Goal: Task Accomplishment & Management: Complete application form

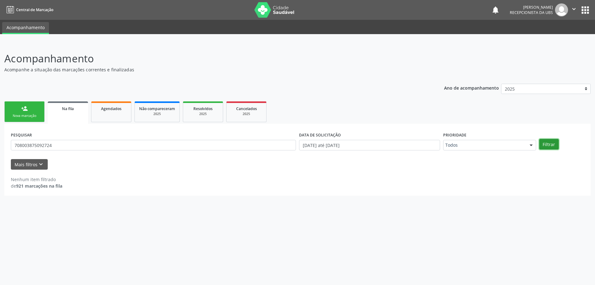
click at [543, 146] on button "Filtrar" at bounding box center [549, 144] width 20 height 11
click at [112, 108] on span "Agendados" at bounding box center [111, 108] width 20 height 5
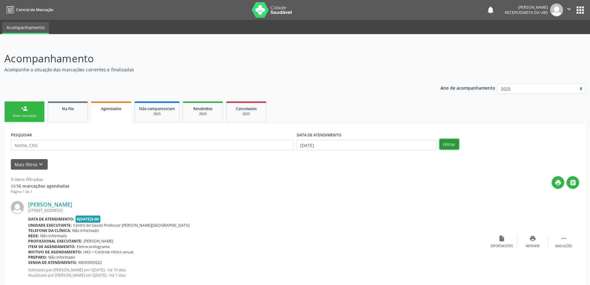
click at [451, 143] on button "Filtrar" at bounding box center [449, 144] width 20 height 11
click at [164, 109] on span "Não compareceram" at bounding box center [157, 108] width 36 height 5
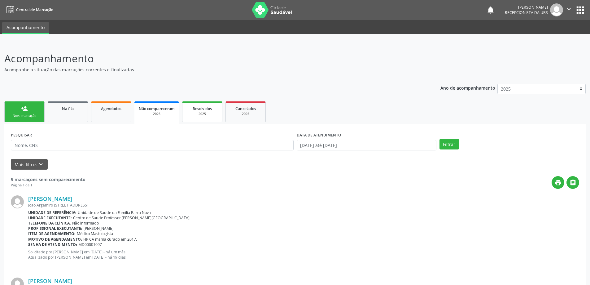
click at [215, 115] on div "2025" at bounding box center [202, 113] width 31 height 5
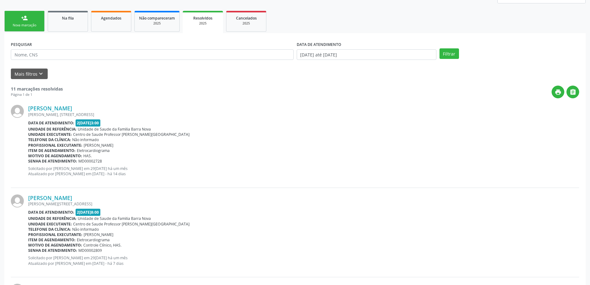
scroll to position [93, 0]
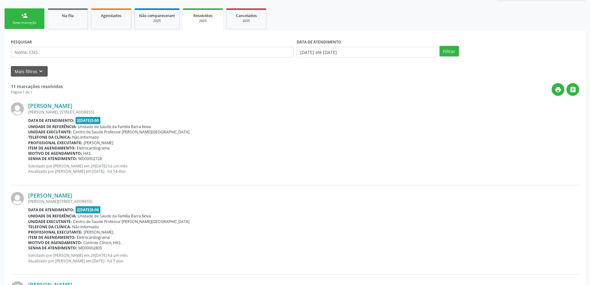
click at [22, 18] on div "person_add" at bounding box center [24, 15] width 7 height 7
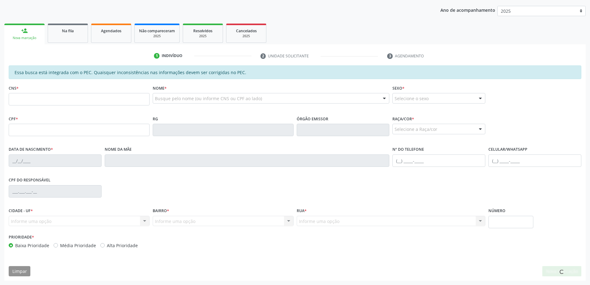
scroll to position [78, 0]
click at [24, 98] on input "text" at bounding box center [79, 99] width 141 height 12
type input "702 3071 6162 9312"
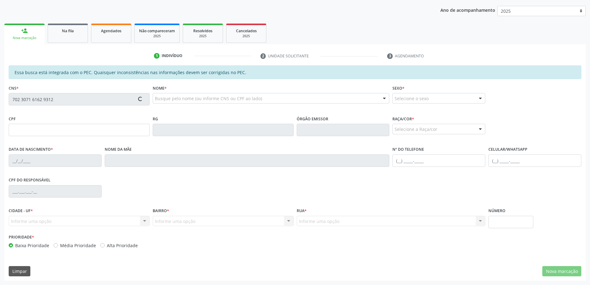
type input "313.296.594-49"
type input "[DATE]"
type input "[PERSON_NAME]"
type input "[PHONE_NUMBER]"
type input "220"
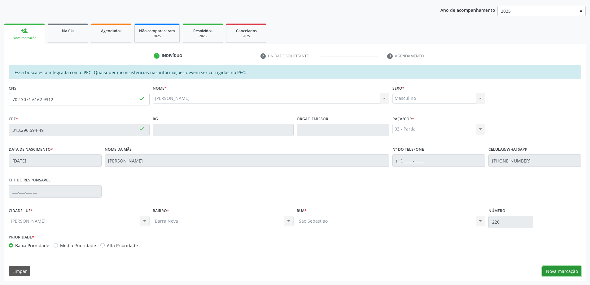
click at [566, 270] on button "Nova marcação" at bounding box center [561, 271] width 39 height 11
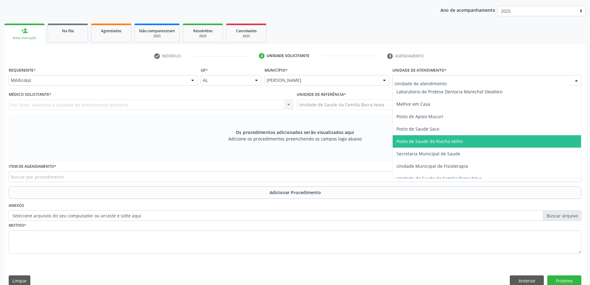
scroll to position [279, 0]
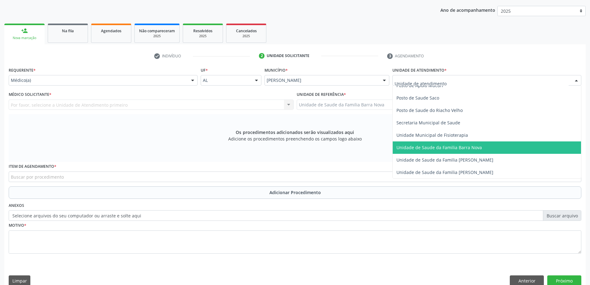
click at [432, 146] on span "Unidade de Saude da Familia Barra Nova" at bounding box center [438, 147] width 85 height 6
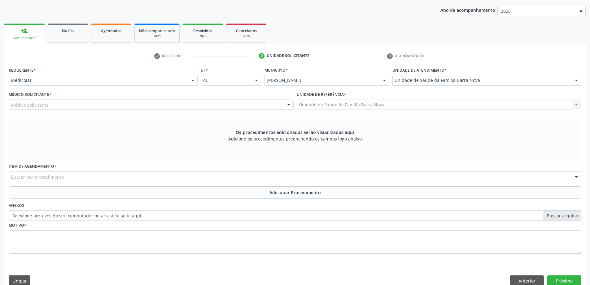
click at [117, 106] on div "Médico solicitante" at bounding box center [151, 104] width 285 height 11
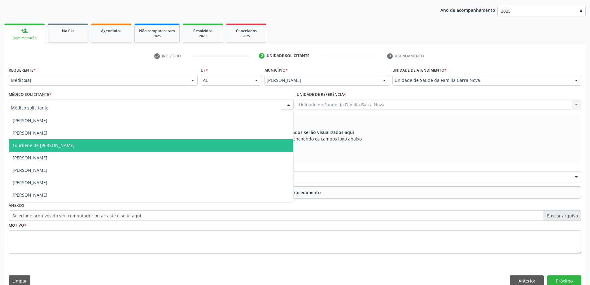
scroll to position [31, 0]
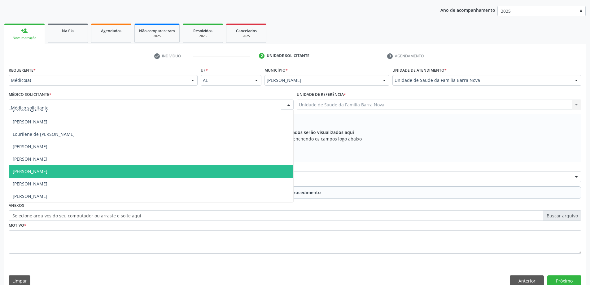
click at [107, 173] on span "[PERSON_NAME]" at bounding box center [151, 171] width 284 height 12
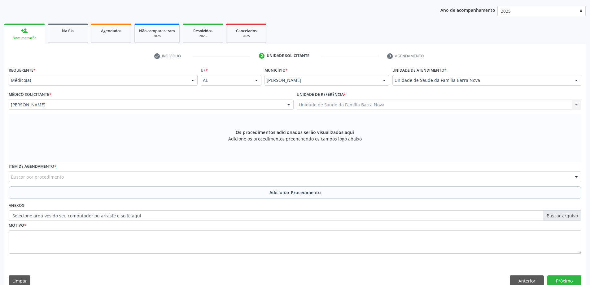
click at [177, 178] on div "Buscar por procedimento" at bounding box center [295, 176] width 573 height 11
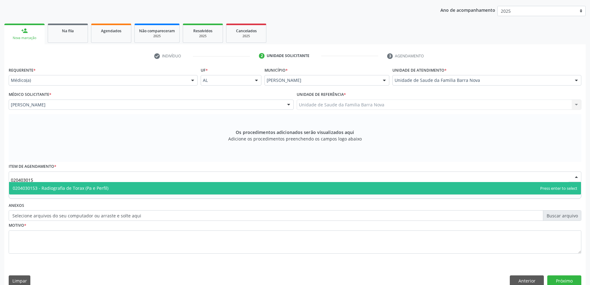
type input "0204030153"
click at [190, 187] on span "0204030153 - Radiografia de Torax (Pa e Perfil)" at bounding box center [295, 188] width 572 height 12
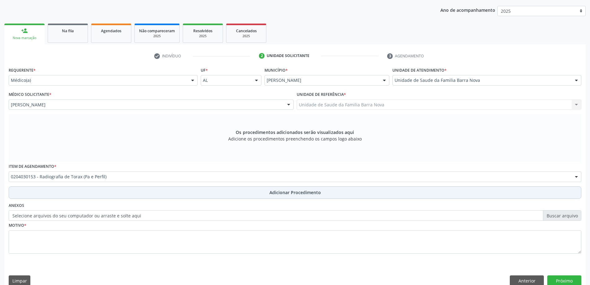
click at [292, 194] on span "Adicionar Procedimento" at bounding box center [294, 192] width 51 height 7
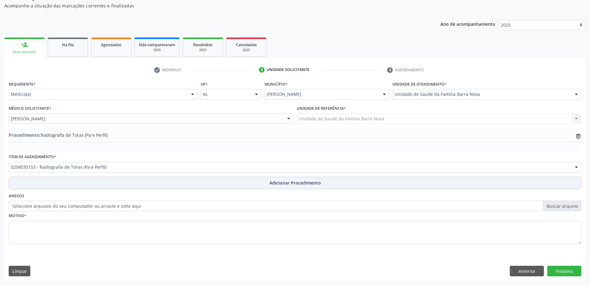
scroll to position [64, 0]
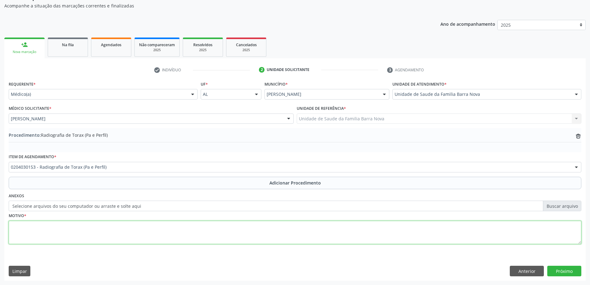
click at [97, 232] on textarea at bounding box center [295, 233] width 573 height 24
type textarea "Tabagista."
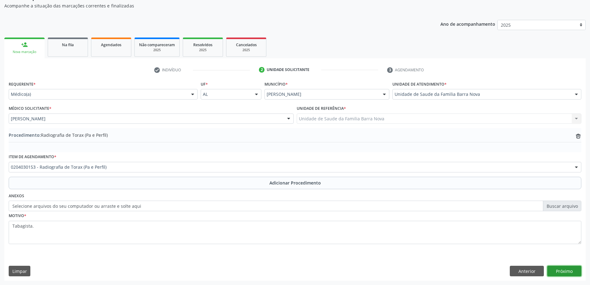
click at [563, 273] on button "Próximo" at bounding box center [564, 270] width 34 height 11
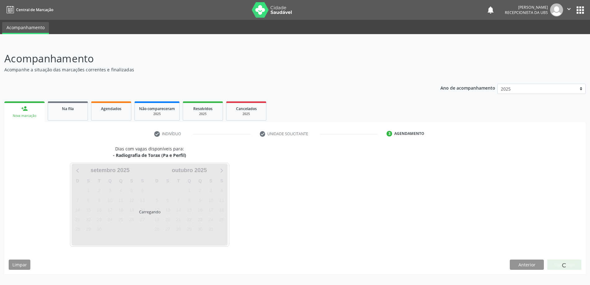
scroll to position [0, 0]
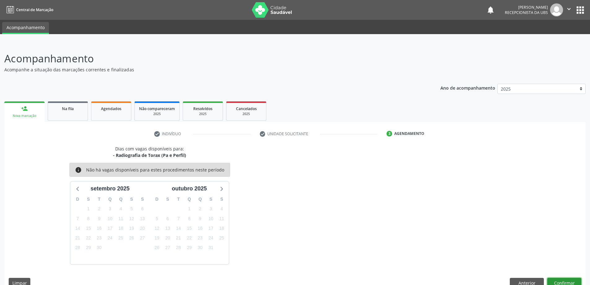
click at [560, 281] on button "Confirmar" at bounding box center [564, 283] width 34 height 11
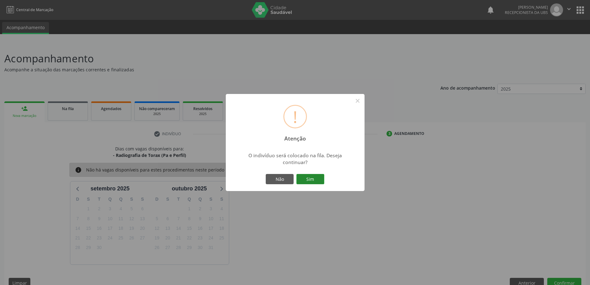
click at [307, 176] on button "Sim" at bounding box center [310, 179] width 28 height 11
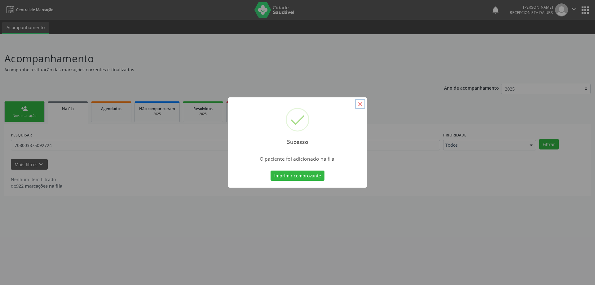
click at [359, 103] on button "×" at bounding box center [360, 104] width 11 height 11
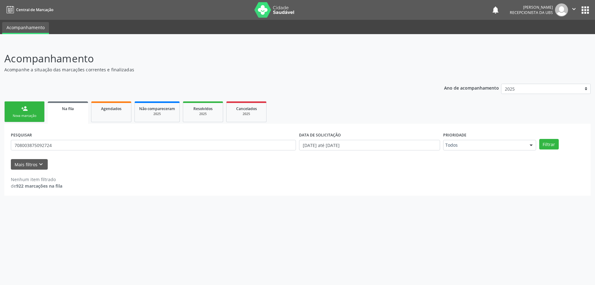
click at [24, 113] on link "person_add Nova marcação" at bounding box center [24, 111] width 40 height 21
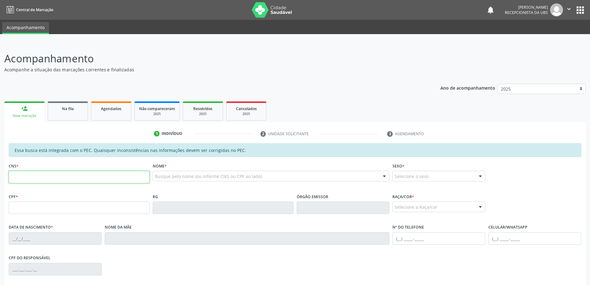
click at [33, 175] on input "text" at bounding box center [79, 177] width 141 height 12
type input "702 3071 6162 9312"
type input "313.296.594-49"
type input "[DATE]"
type input "[PERSON_NAME]"
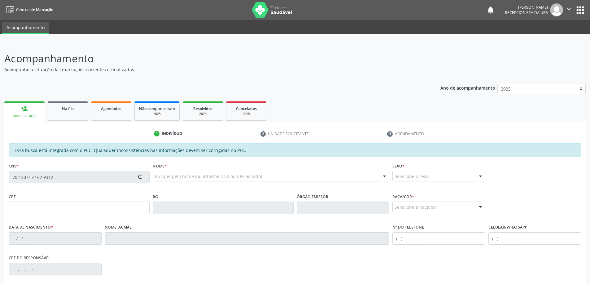
type input "[PHONE_NUMBER]"
type input "220"
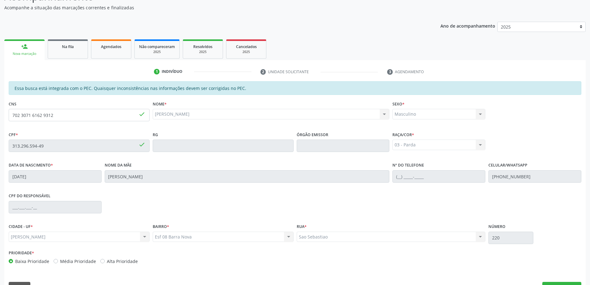
scroll to position [78, 0]
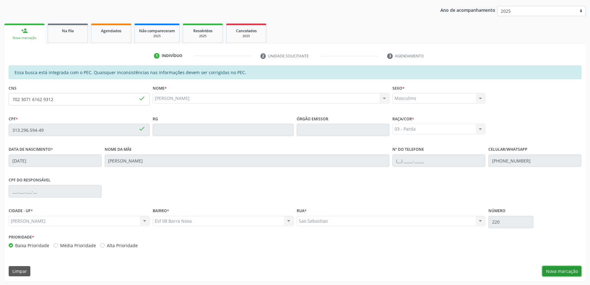
click at [563, 272] on button "Nova marcação" at bounding box center [561, 271] width 39 height 11
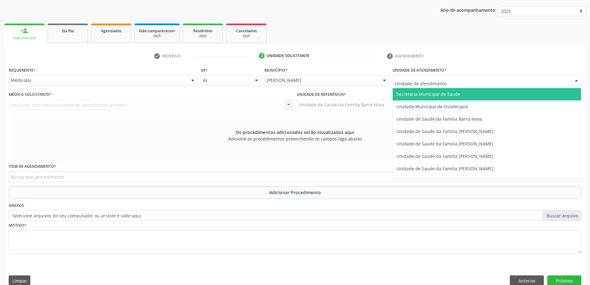
scroll to position [310, 0]
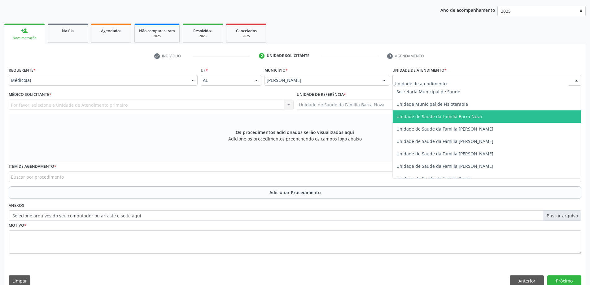
click at [447, 118] on span "Unidade de Saude da Familia Barra Nova" at bounding box center [438, 116] width 85 height 6
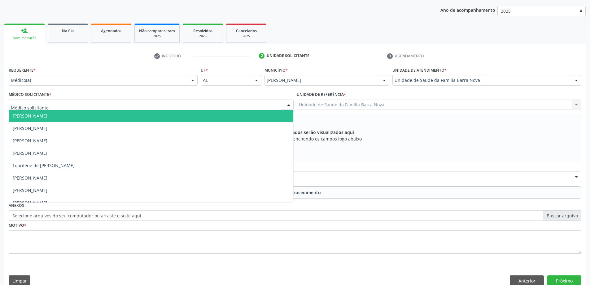
click at [163, 103] on div at bounding box center [151, 104] width 285 height 11
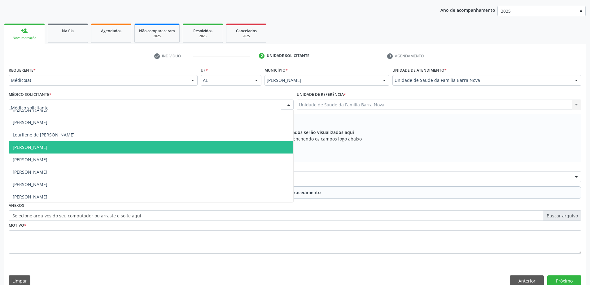
scroll to position [31, 0]
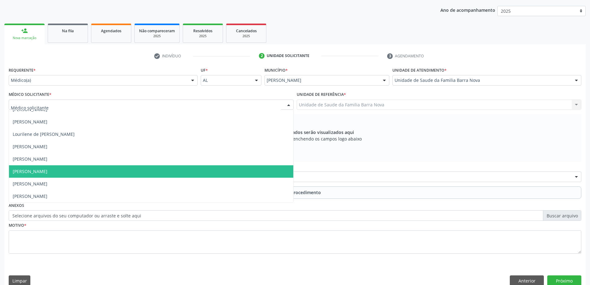
click at [146, 174] on span "[PERSON_NAME]" at bounding box center [151, 171] width 284 height 12
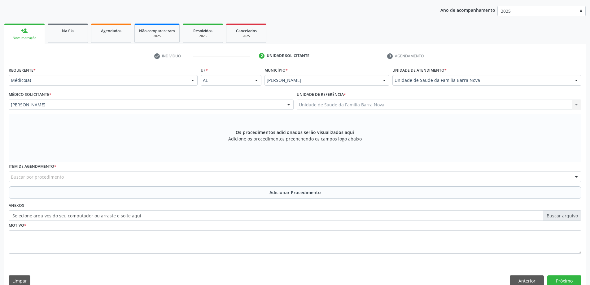
click at [66, 177] on div "Buscar por procedimento" at bounding box center [295, 176] width 573 height 11
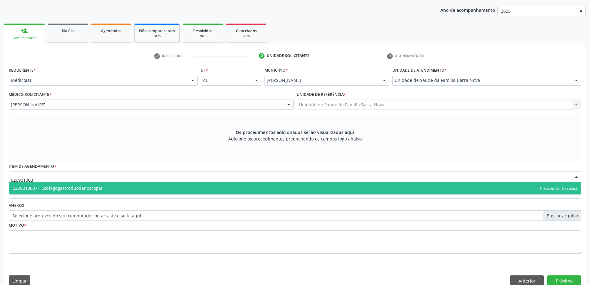
type input "0209010037"
click at [182, 189] on span "0209010037 - Esofagogastroduodenoscopia" at bounding box center [295, 188] width 572 height 12
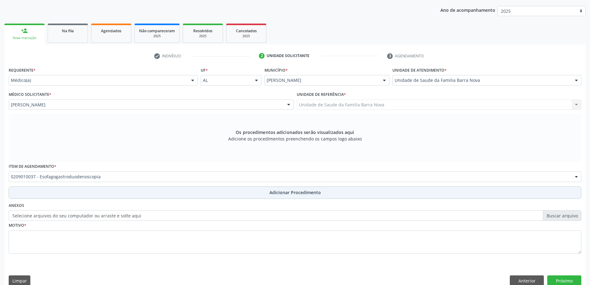
click at [295, 194] on span "Adicionar Procedimento" at bounding box center [294, 192] width 51 height 7
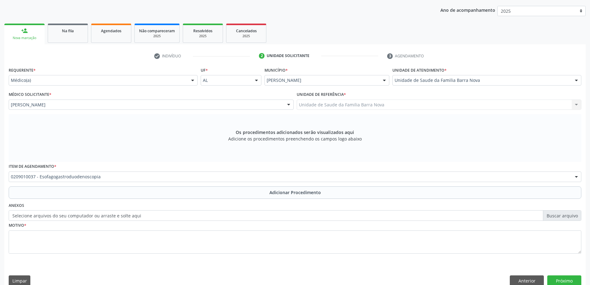
scroll to position [64, 0]
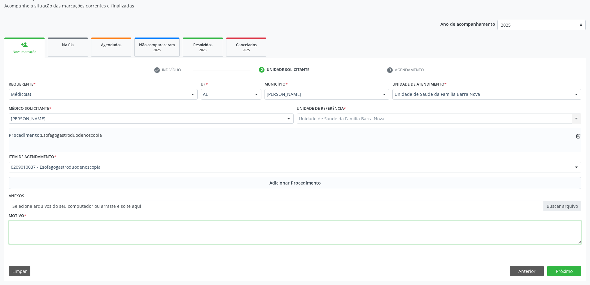
click at [83, 227] on textarea at bounding box center [295, 233] width 573 height 24
type textarea "Tabagista, com epigastralgia."
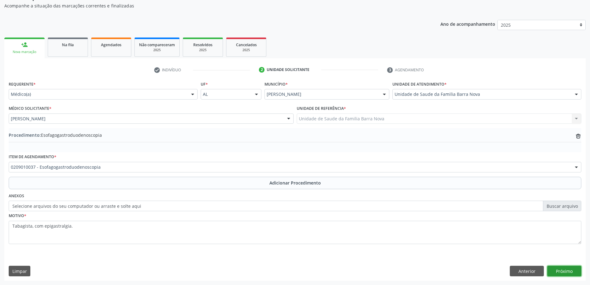
click at [564, 269] on button "Próximo" at bounding box center [564, 270] width 34 height 11
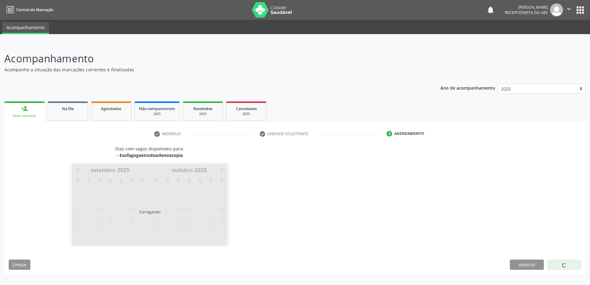
scroll to position [0, 0]
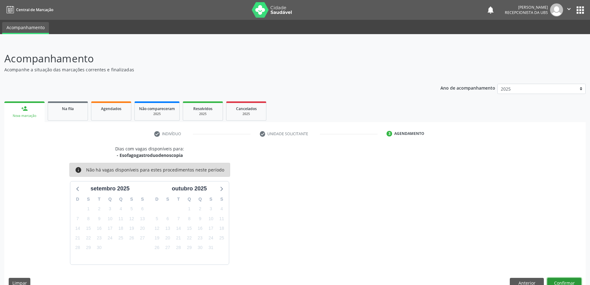
click at [566, 280] on button "Confirmar" at bounding box center [564, 283] width 34 height 11
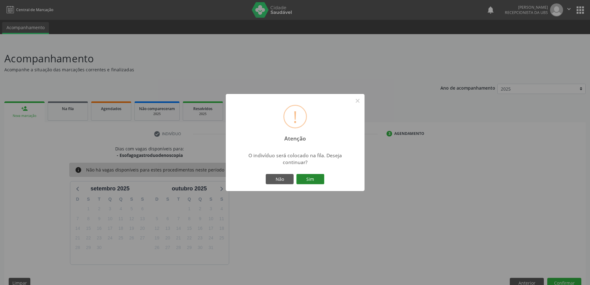
click at [302, 175] on button "Sim" at bounding box center [310, 179] width 28 height 11
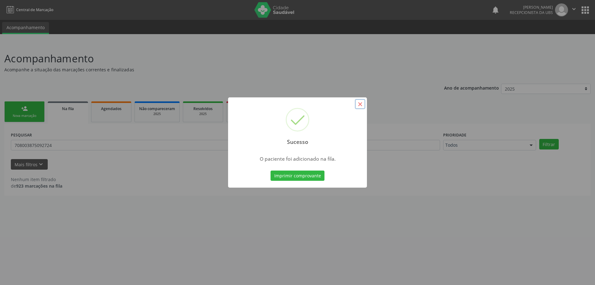
click at [359, 104] on button "×" at bounding box center [360, 104] width 11 height 11
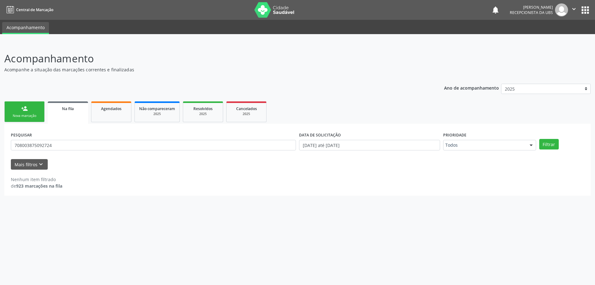
click at [33, 113] on link "person_add Nova marcação" at bounding box center [24, 111] width 40 height 21
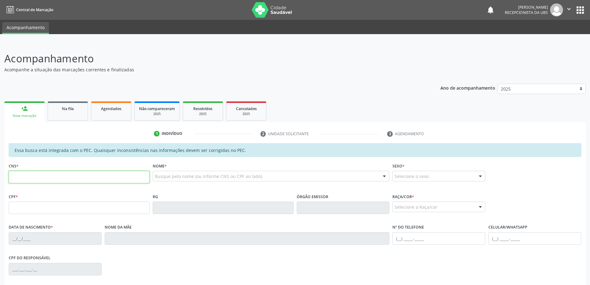
click at [39, 179] on input "text" at bounding box center [79, 177] width 141 height 12
type input "702 3071 6162 9312"
type input "313.296.594-49"
type input "[DATE]"
type input "[PERSON_NAME]"
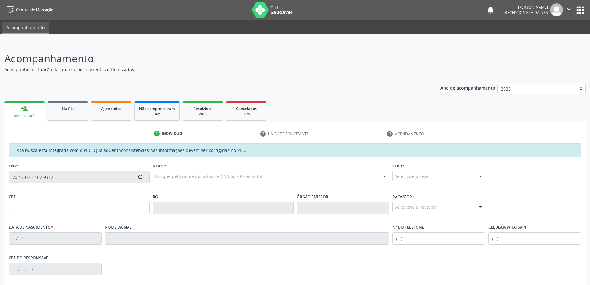
type input "[PHONE_NUMBER]"
type input "220"
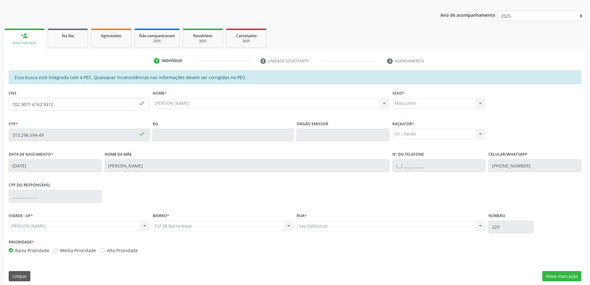
scroll to position [78, 0]
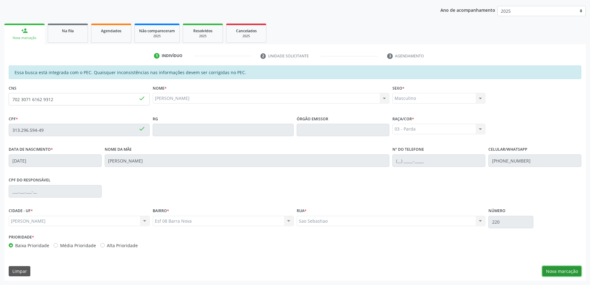
click at [551, 267] on button "Nova marcação" at bounding box center [561, 271] width 39 height 11
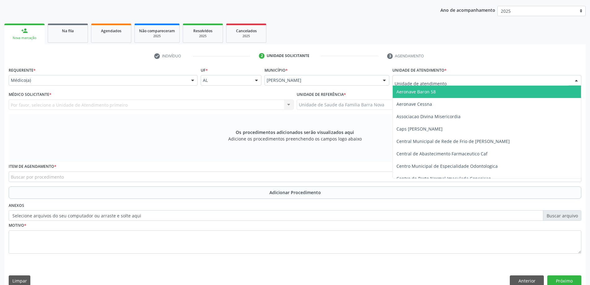
click at [473, 78] on div at bounding box center [486, 80] width 189 height 11
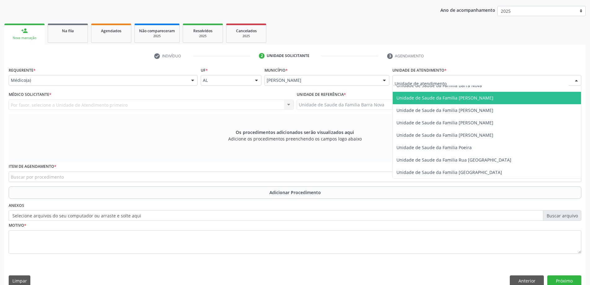
scroll to position [310, 0]
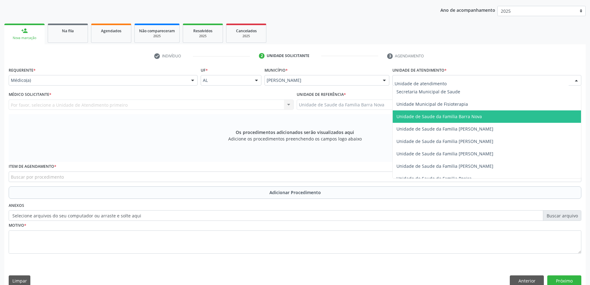
click at [465, 117] on span "Unidade de Saude da Familia Barra Nova" at bounding box center [438, 116] width 85 height 6
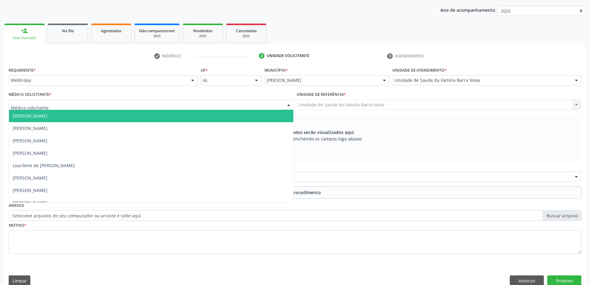
click at [108, 104] on div at bounding box center [151, 104] width 285 height 11
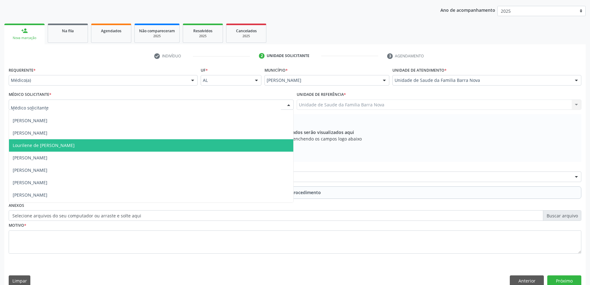
scroll to position [31, 0]
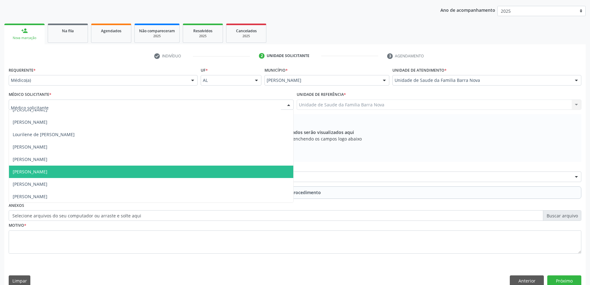
click at [108, 168] on span "[PERSON_NAME]" at bounding box center [151, 171] width 284 height 12
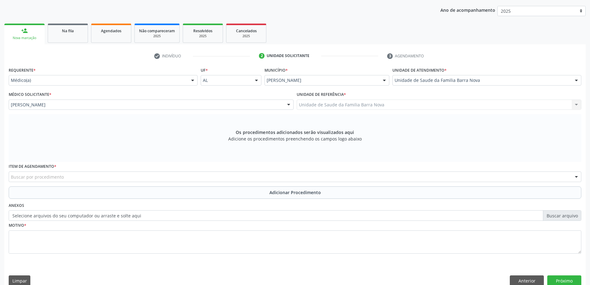
click at [191, 177] on div "Buscar por procedimento" at bounding box center [295, 176] width 573 height 11
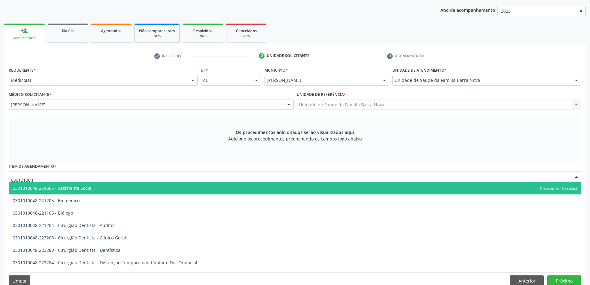
type input "0301010048"
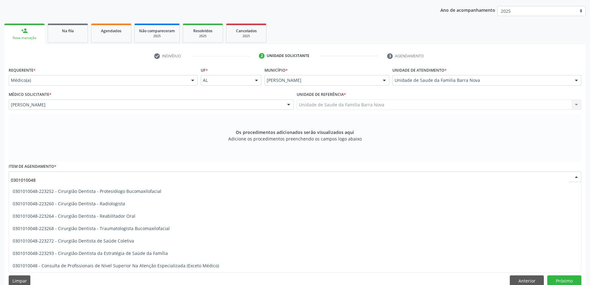
scroll to position [248, 0]
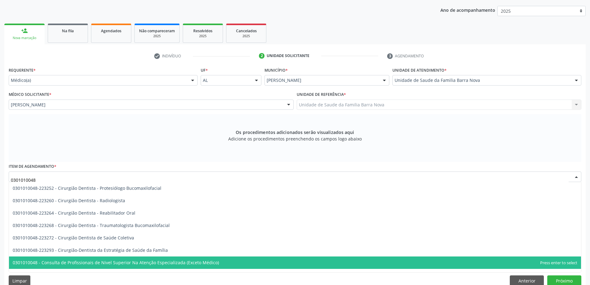
click at [240, 261] on span "0301010048 - Consulta de Profissionais de Nivel Superior Na Atenção Especializa…" at bounding box center [295, 262] width 572 height 12
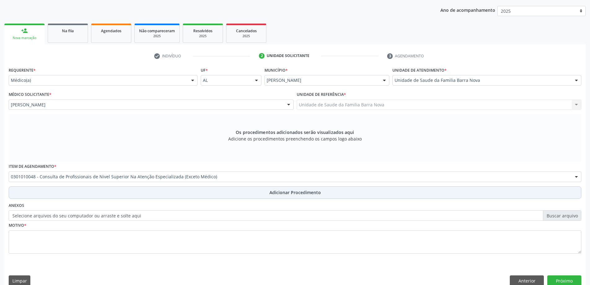
click at [284, 192] on span "Adicionar Procedimento" at bounding box center [294, 192] width 51 height 7
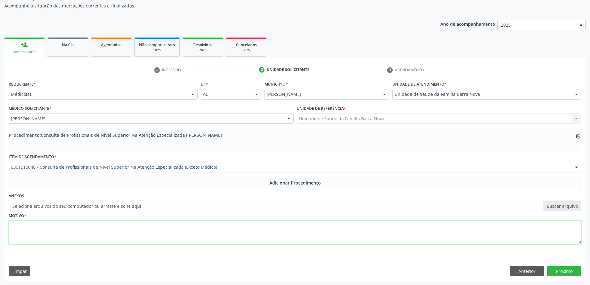
click at [116, 225] on textarea at bounding box center [295, 233] width 573 height 24
type textarea "p"
click at [113, 226] on textarea "Paciente com dor em região lombar após trauma.Solicito" at bounding box center [295, 233] width 573 height 24
click at [129, 226] on textarea "Paciente com dor em região lombar após trauma. Solicito" at bounding box center [295, 233] width 573 height 24
type textarea "Paciente com dor em região lombar após trauma. Solicito avaliação."
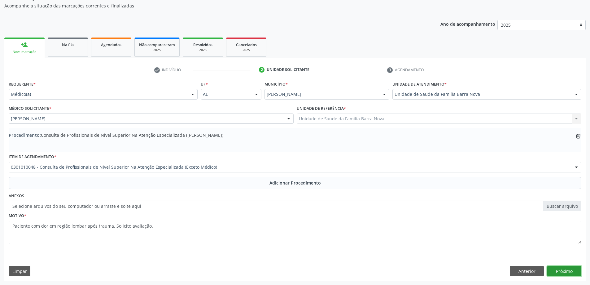
click at [569, 272] on button "Próximo" at bounding box center [564, 270] width 34 height 11
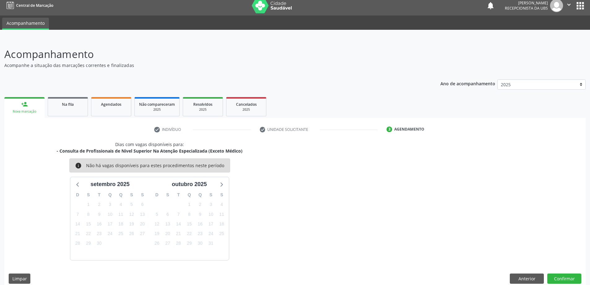
scroll to position [12, 0]
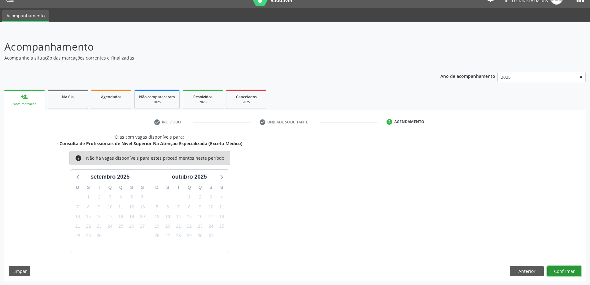
click at [565, 269] on button "Confirmar" at bounding box center [564, 271] width 34 height 11
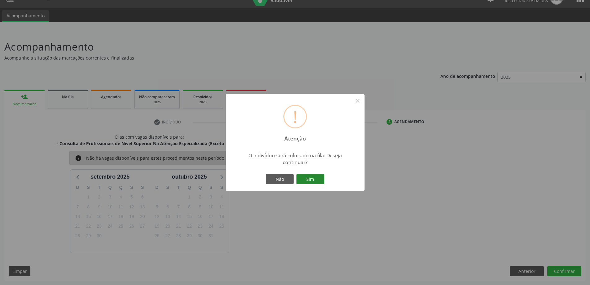
click at [310, 178] on button "Sim" at bounding box center [310, 179] width 28 height 11
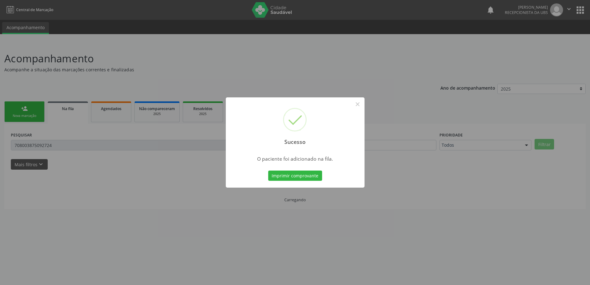
scroll to position [0, 0]
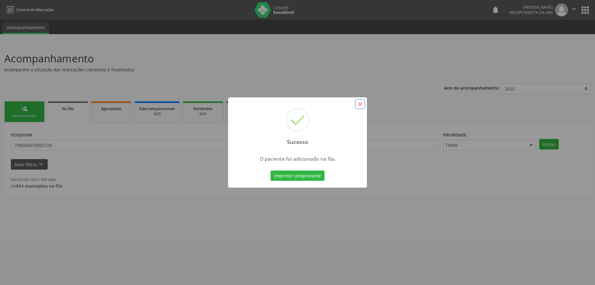
click at [358, 104] on button "×" at bounding box center [360, 104] width 11 height 11
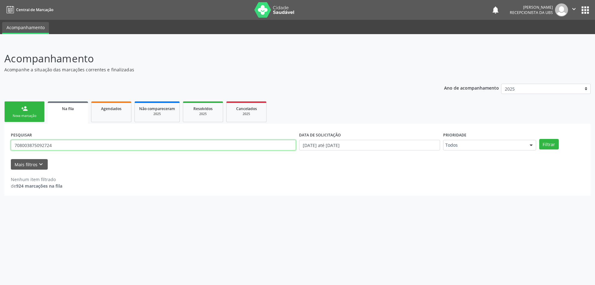
drag, startPoint x: 85, startPoint y: 144, endPoint x: 0, endPoint y: 138, distance: 85.4
click at [0, 138] on div "Acompanhamento Acompanhe a situação das marcações correntes e finalizadas Relat…" at bounding box center [297, 164] width 595 height 242
click at [28, 113] on link "person_add Nova marcação" at bounding box center [24, 111] width 40 height 21
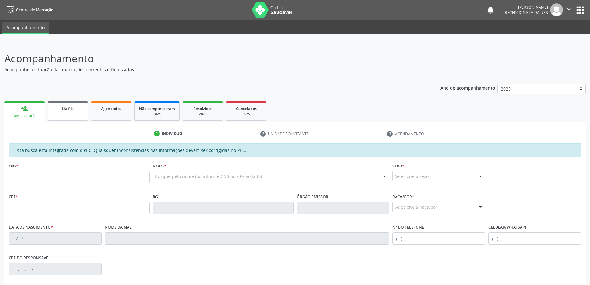
click at [70, 112] on link "Na fila" at bounding box center [68, 110] width 40 height 19
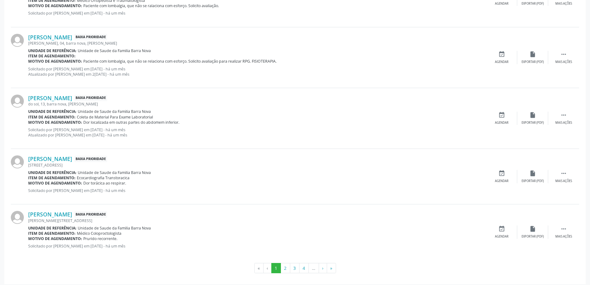
scroll to position [781, 0]
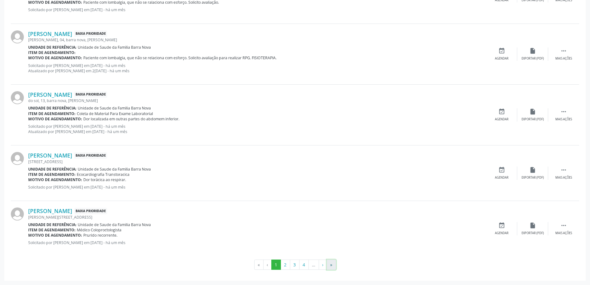
click at [329, 265] on button "»" at bounding box center [331, 264] width 9 height 11
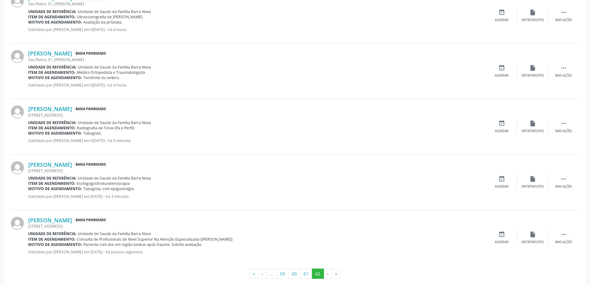
scroll to position [432, 0]
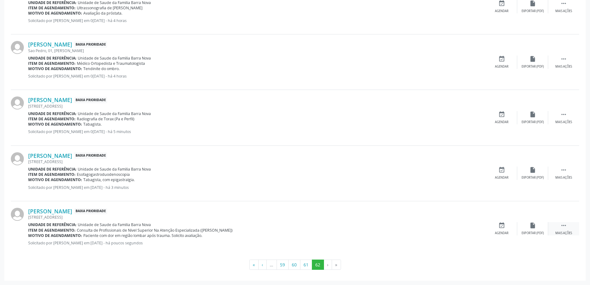
click at [564, 226] on icon "" at bounding box center [563, 225] width 7 height 7
click at [532, 227] on icon "edit" at bounding box center [532, 225] width 7 height 7
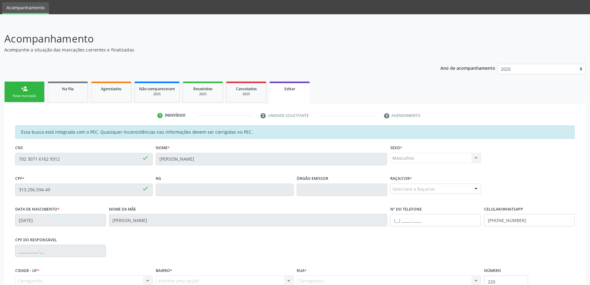
scroll to position [31, 0]
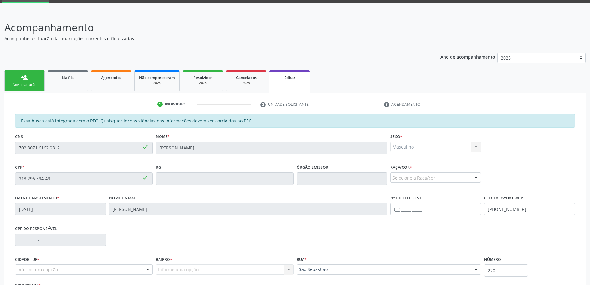
click at [476, 179] on div at bounding box center [475, 178] width 9 height 11
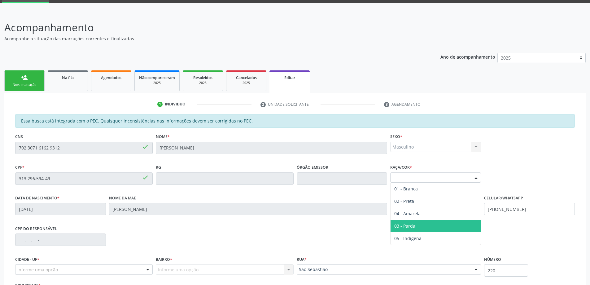
click at [438, 224] on span "03 - Parda" at bounding box center [436, 226] width 90 height 12
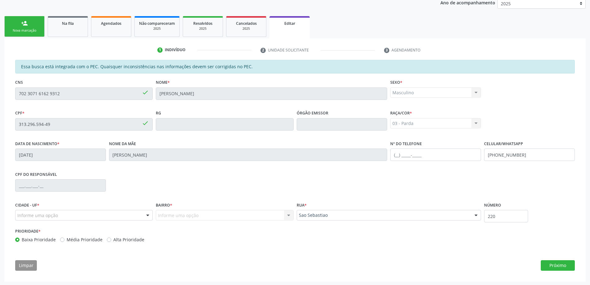
scroll to position [86, 0]
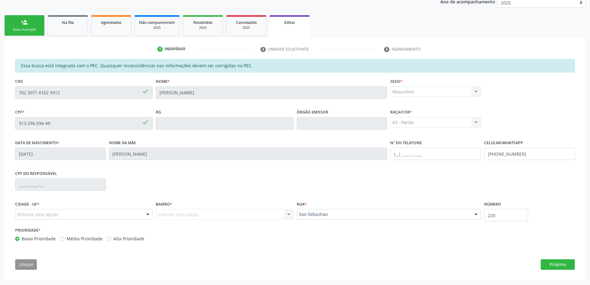
click at [147, 213] on div at bounding box center [147, 214] width 9 height 11
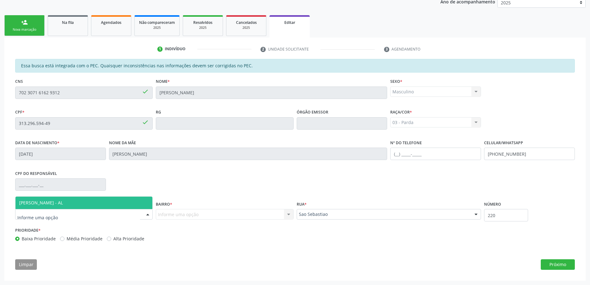
click at [116, 204] on span "[PERSON_NAME] - AL" at bounding box center [83, 202] width 137 height 12
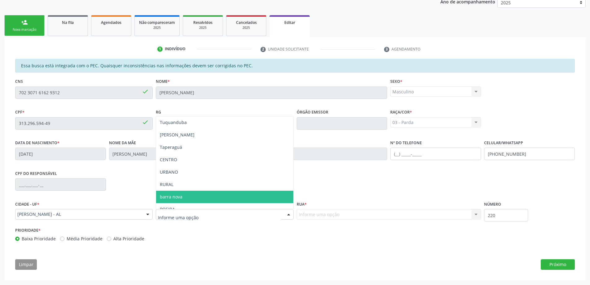
click at [186, 196] on span "barra nova" at bounding box center [224, 196] width 137 height 12
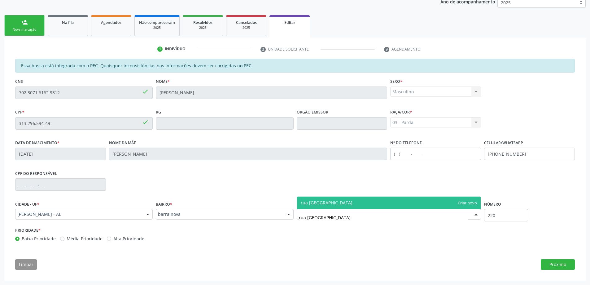
type input "rua [GEOGRAPHIC_DATA]"
click at [375, 203] on span "rua [GEOGRAPHIC_DATA]" at bounding box center [389, 202] width 184 height 12
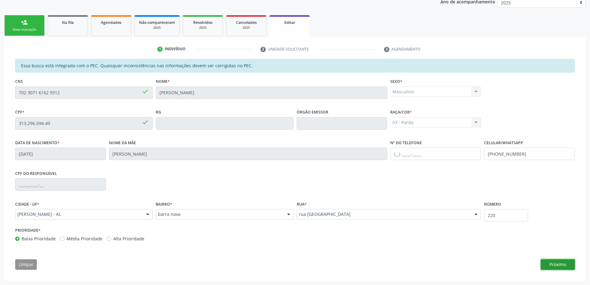
click at [555, 264] on button "Próximo" at bounding box center [558, 264] width 34 height 11
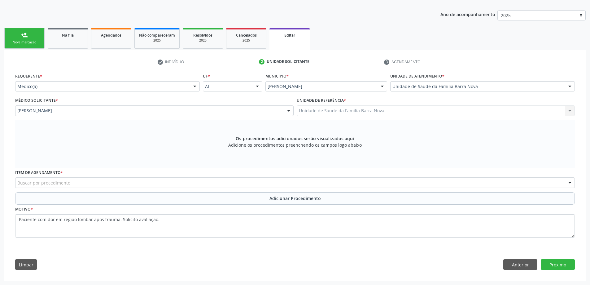
click at [123, 185] on div "Buscar por procedimento" at bounding box center [295, 182] width 560 height 11
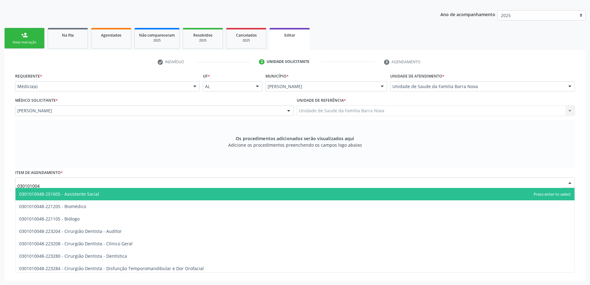
type input "0301010048"
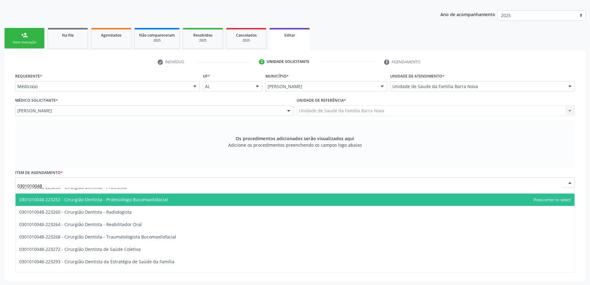
scroll to position [248, 0]
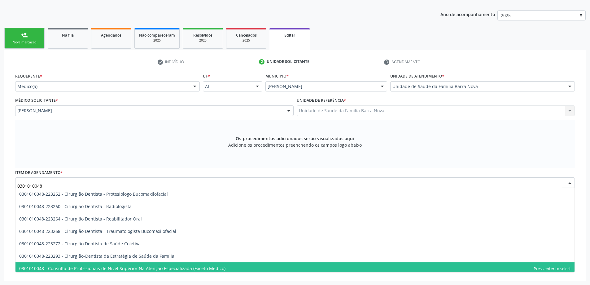
click at [245, 265] on span "0301010048 - Consulta de Profissionais de Nivel Superior Na Atenção Especializa…" at bounding box center [294, 268] width 559 height 12
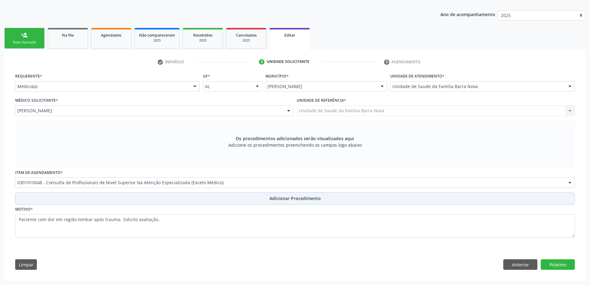
click at [298, 199] on span "Adicionar Procedimento" at bounding box center [294, 198] width 51 height 7
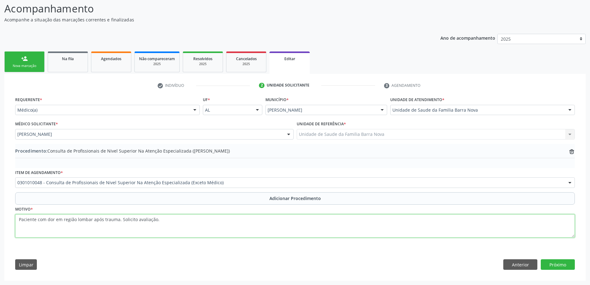
click at [176, 221] on textarea "Paciente com dor em região lombar após trauma. Solicito avaliação." at bounding box center [295, 226] width 560 height 24
type textarea "Paciente com dor em região lombar após trauma. Solicito avaliação. FISIOTERAPIA."
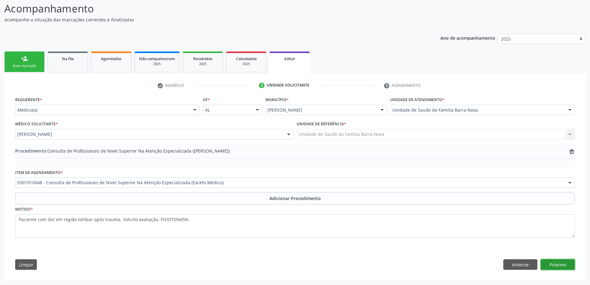
click at [557, 264] on button "Próximo" at bounding box center [558, 264] width 34 height 11
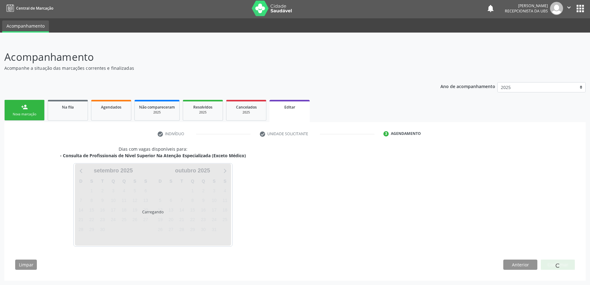
scroll to position [20, 0]
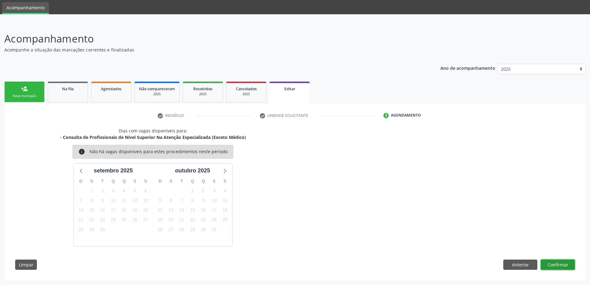
click at [551, 265] on button "Confirmar" at bounding box center [558, 264] width 34 height 11
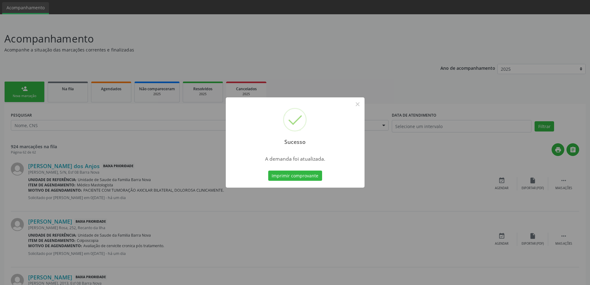
scroll to position [0, 0]
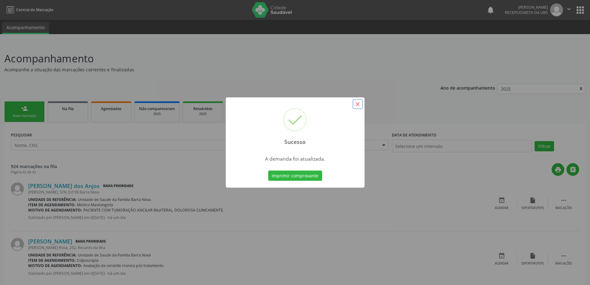
click at [359, 105] on button "×" at bounding box center [357, 104] width 11 height 11
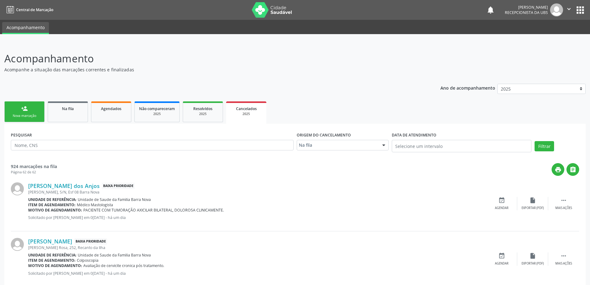
click at [31, 109] on link "person_add Nova marcação" at bounding box center [24, 111] width 40 height 21
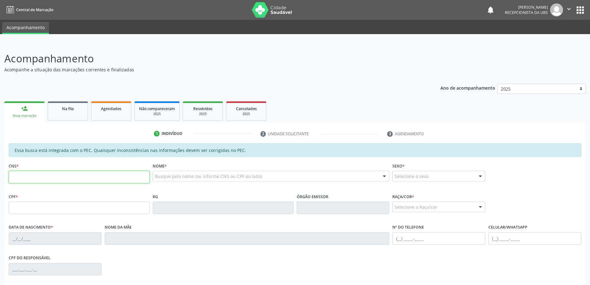
click at [27, 177] on input "text" at bounding box center [79, 177] width 141 height 12
type input "702 3071 6162 9312"
type input "313.296.594-49"
type input "[DATE]"
type input "[PERSON_NAME]"
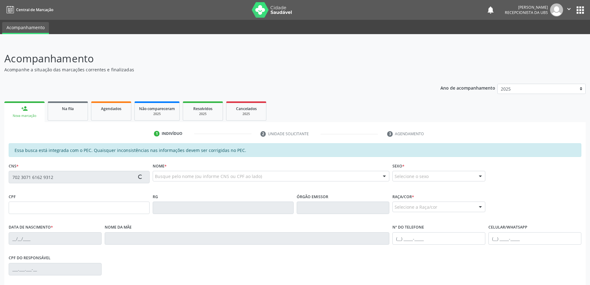
type input "[PHONE_NUMBER]"
type input "220"
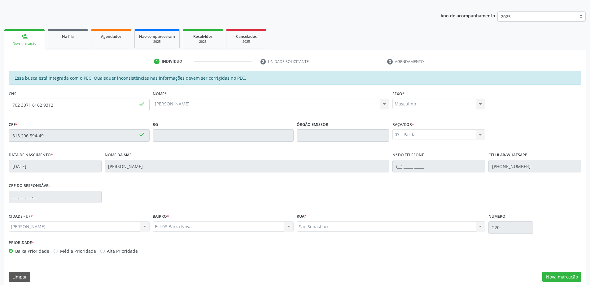
scroll to position [78, 0]
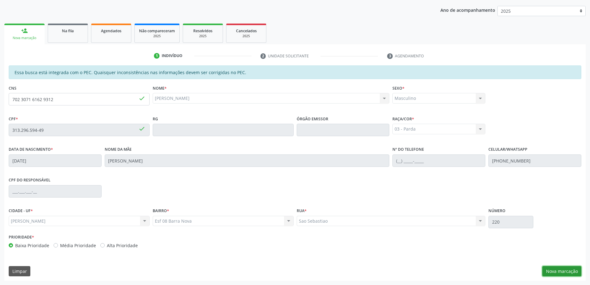
click at [560, 271] on button "Nova marcação" at bounding box center [561, 271] width 39 height 11
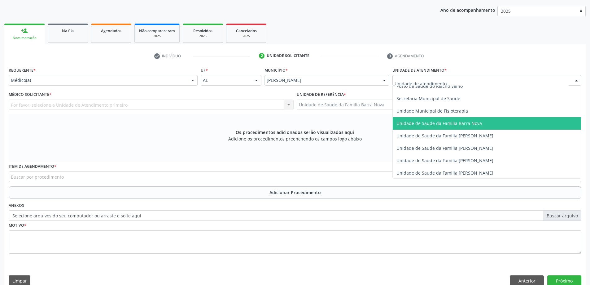
scroll to position [310, 0]
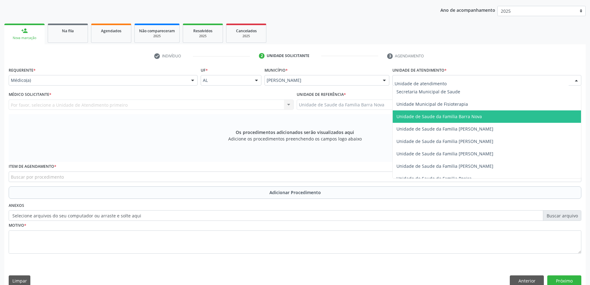
click at [457, 121] on span "Unidade de Saude da Familia Barra Nova" at bounding box center [487, 116] width 188 height 12
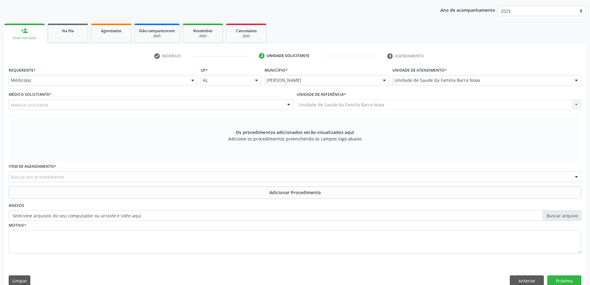
click at [157, 106] on div "Médico solicitante" at bounding box center [151, 104] width 285 height 11
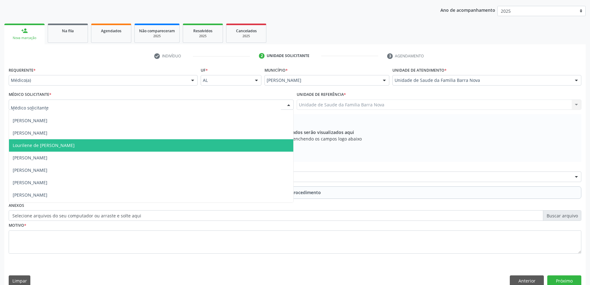
scroll to position [31, 0]
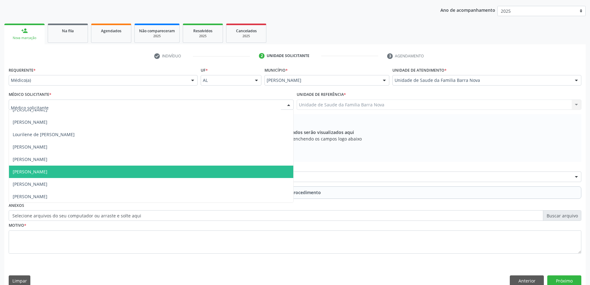
click at [137, 176] on span "[PERSON_NAME]" at bounding box center [151, 171] width 284 height 12
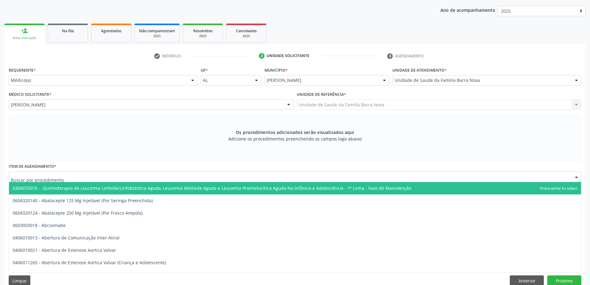
click at [219, 177] on div at bounding box center [295, 176] width 573 height 11
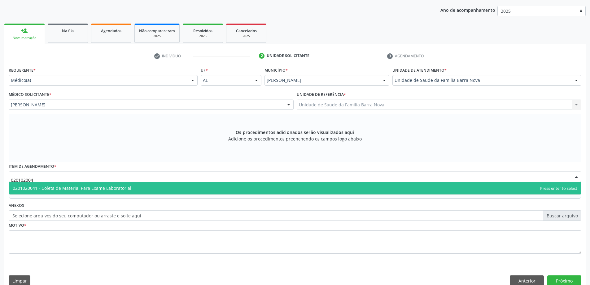
type input "0201020041"
click at [145, 188] on span "0201020041 - Coleta de Material Para Exame Laboratorial" at bounding box center [295, 188] width 572 height 12
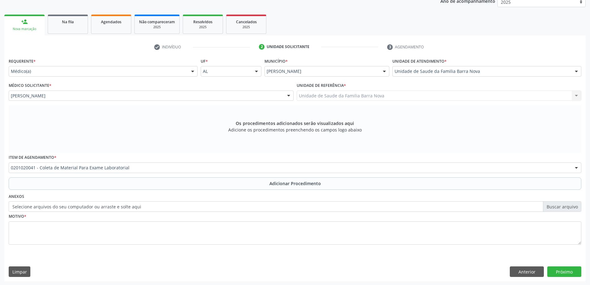
scroll to position [87, 0]
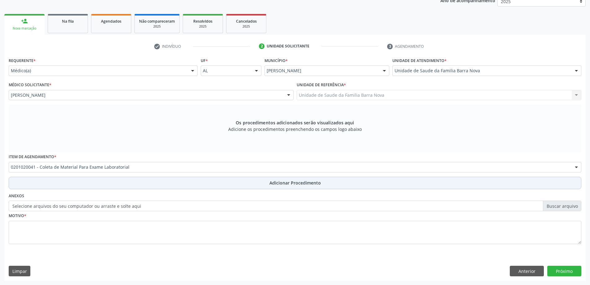
click at [308, 183] on span "Adicionar Procedimento" at bounding box center [294, 182] width 51 height 7
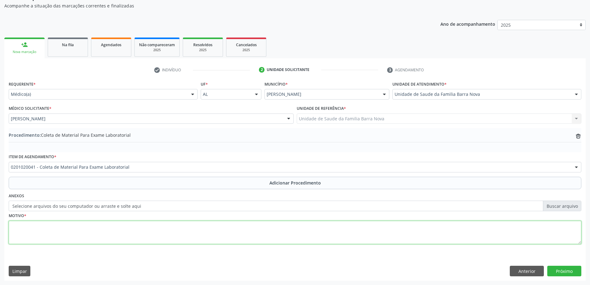
click at [104, 231] on textarea at bounding box center [295, 233] width 573 height 24
type textarea "POLIÚRIA."
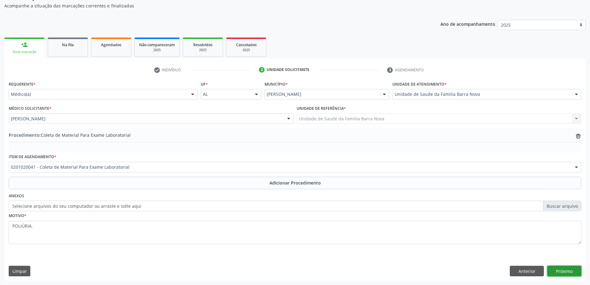
click at [570, 269] on button "Próximo" at bounding box center [564, 270] width 34 height 11
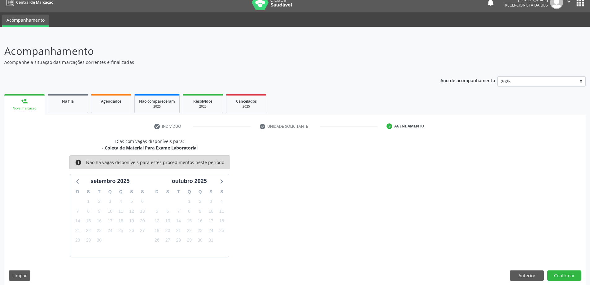
scroll to position [12, 0]
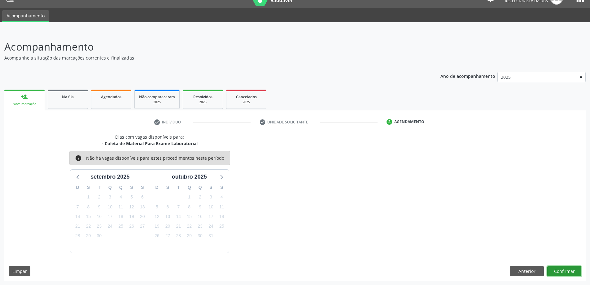
click at [559, 272] on button "Confirmar" at bounding box center [564, 271] width 34 height 11
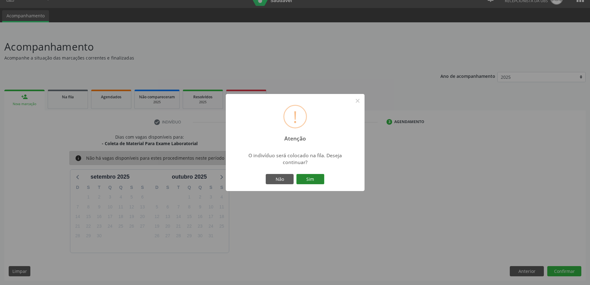
click at [308, 178] on button "Sim" at bounding box center [310, 179] width 28 height 11
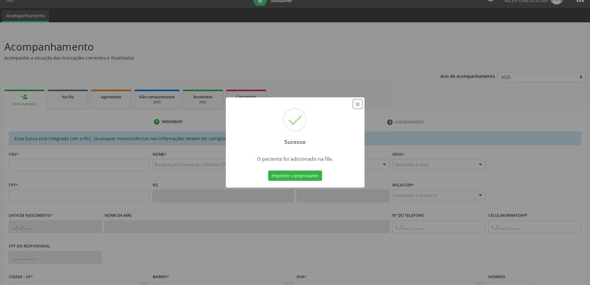
click at [360, 104] on button "×" at bounding box center [357, 104] width 11 height 11
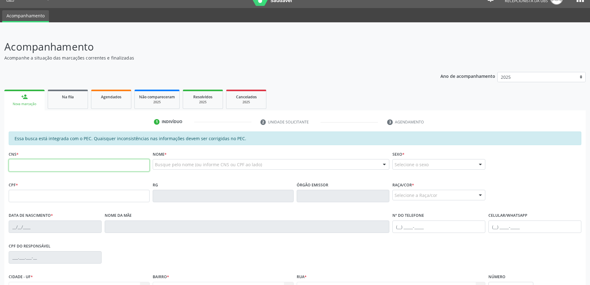
click at [62, 166] on input "text" at bounding box center [79, 165] width 141 height 12
type input "702 3071 6162 9312"
type input "313.296.594-49"
type input "[DATE]"
type input "[PERSON_NAME]"
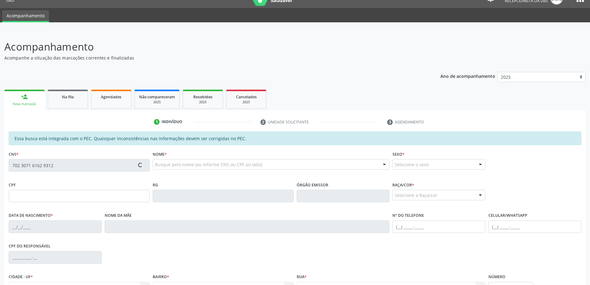
type input "[PHONE_NUMBER]"
type input "220"
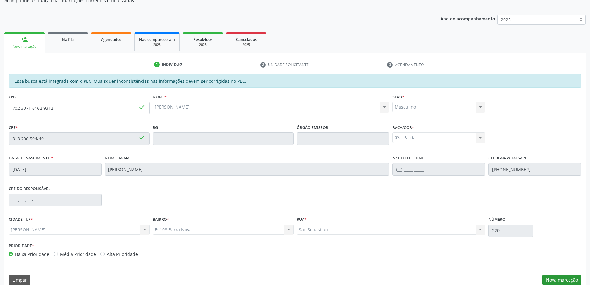
scroll to position [78, 0]
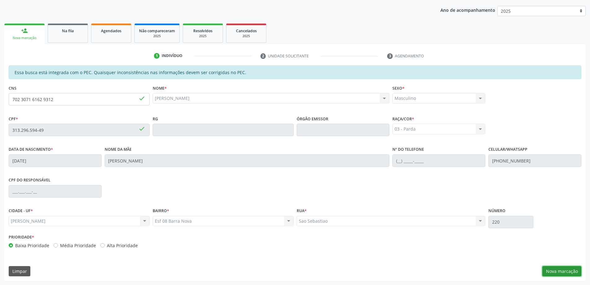
click at [564, 270] on button "Nova marcação" at bounding box center [561, 271] width 39 height 11
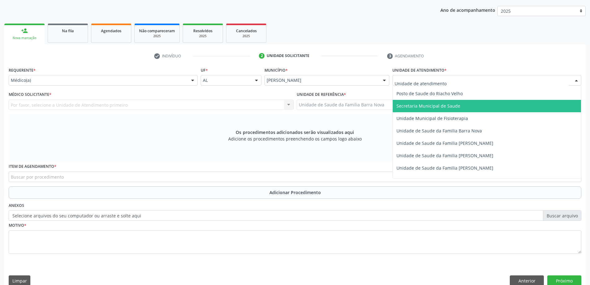
scroll to position [310, 0]
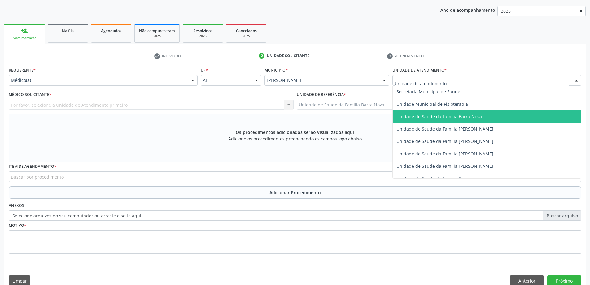
click at [474, 118] on span "Unidade de Saude da Familia Barra Nova" at bounding box center [438, 116] width 85 height 6
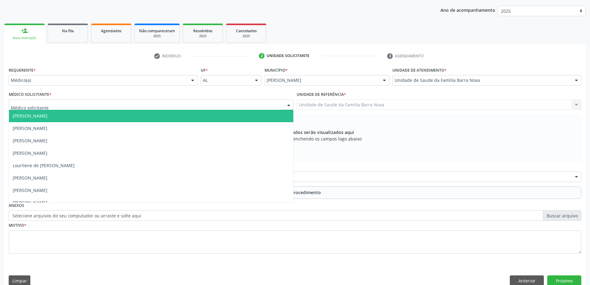
click at [126, 105] on div at bounding box center [151, 104] width 285 height 11
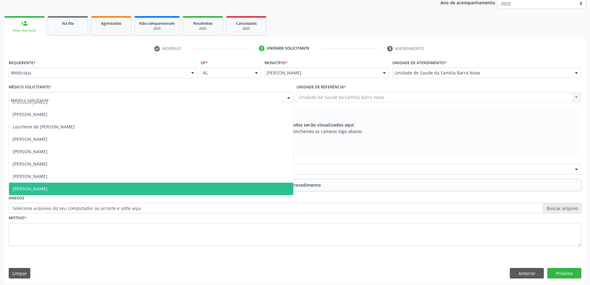
scroll to position [87, 0]
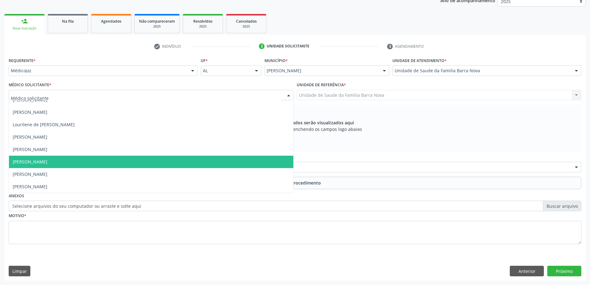
click at [148, 160] on span "[PERSON_NAME]" at bounding box center [151, 161] width 284 height 12
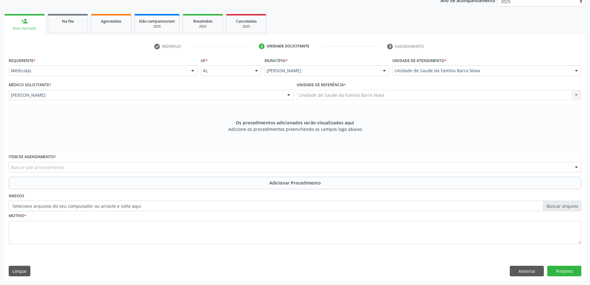
click at [262, 167] on div "Buscar por procedimento" at bounding box center [295, 167] width 573 height 11
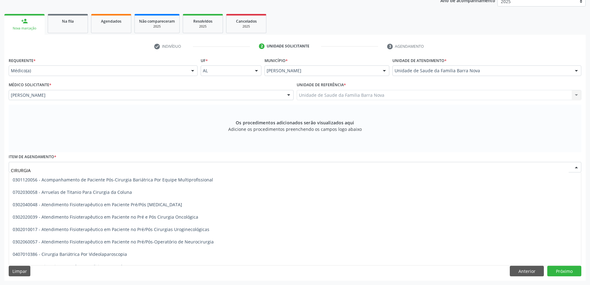
scroll to position [0, 0]
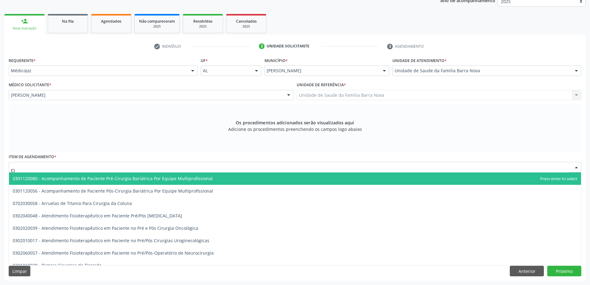
type input "C"
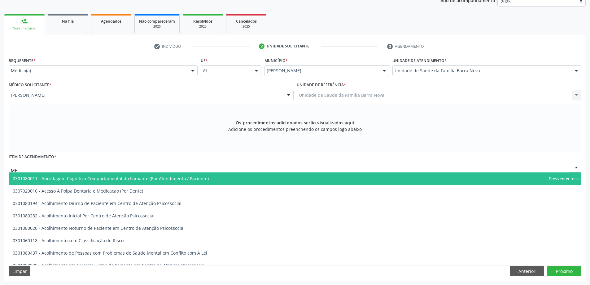
type input "M"
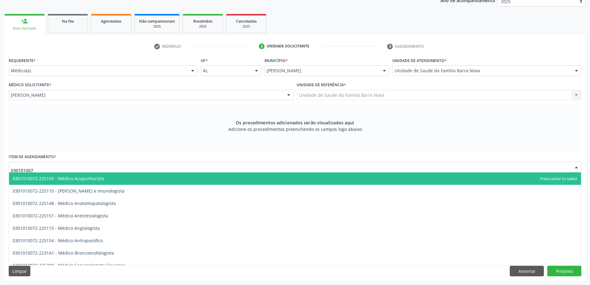
type input "0301010072"
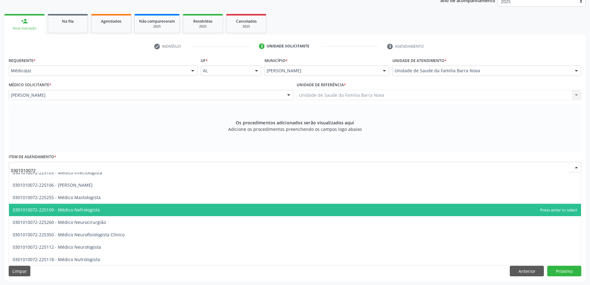
scroll to position [434, 0]
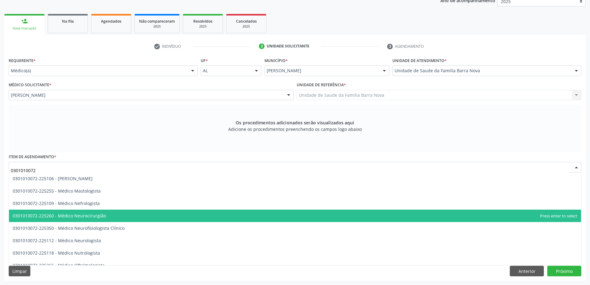
click at [128, 215] on span "0301010072-225260 - Médico Neurocirurgião" at bounding box center [295, 215] width 572 height 12
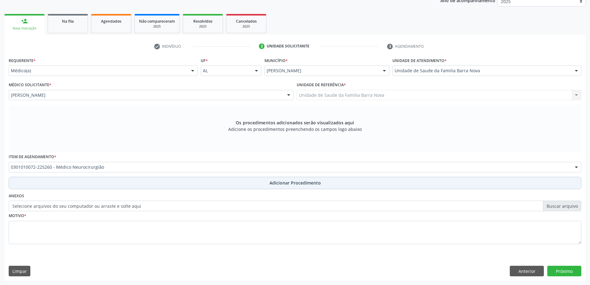
click at [297, 182] on span "Adicionar Procedimento" at bounding box center [294, 182] width 51 height 7
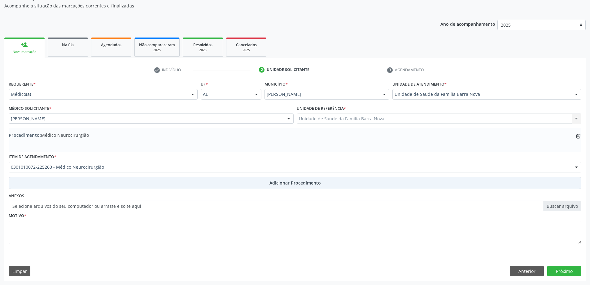
scroll to position [64, 0]
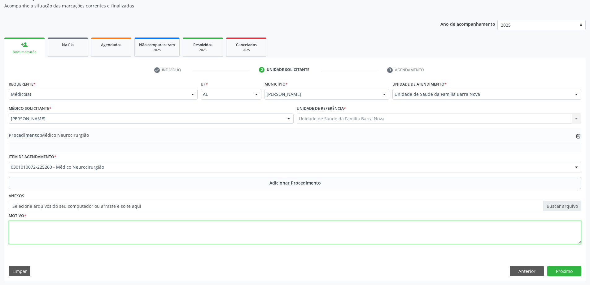
click at [121, 235] on textarea at bounding box center [295, 233] width 573 height 24
type textarea "p"
click at [146, 226] on textarea "Paciente com dor em região lombar de longa data, após trauma. Avaliação" at bounding box center [295, 233] width 573 height 24
click at [177, 228] on textarea "Paciente com dor em região lombar de longa data, após trauma. Solicito valiação" at bounding box center [295, 233] width 573 height 24
type textarea "Paciente com dor em região lombar de longa data, após trauma. Solicito valiação…"
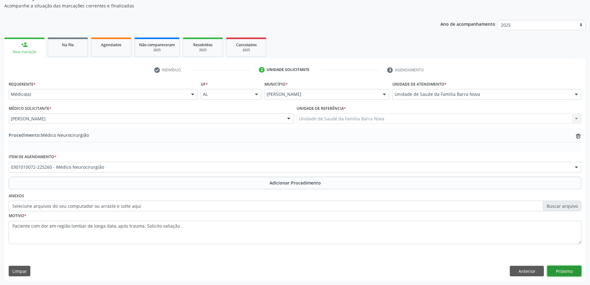
click at [570, 272] on button "Próximo" at bounding box center [564, 270] width 34 height 11
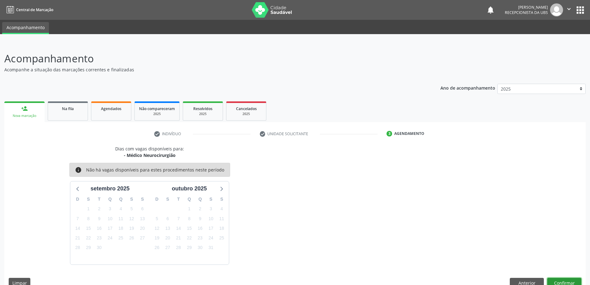
click at [568, 281] on button "Confirmar" at bounding box center [564, 283] width 34 height 11
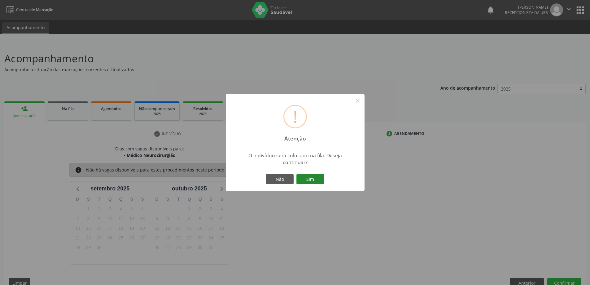
click at [306, 177] on button "Sim" at bounding box center [310, 179] width 28 height 11
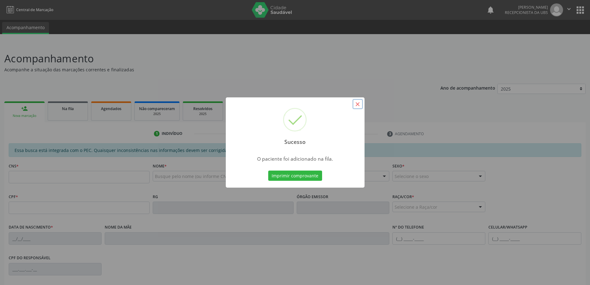
click at [357, 106] on button "×" at bounding box center [357, 104] width 11 height 11
